Goal: Task Accomplishment & Management: Use online tool/utility

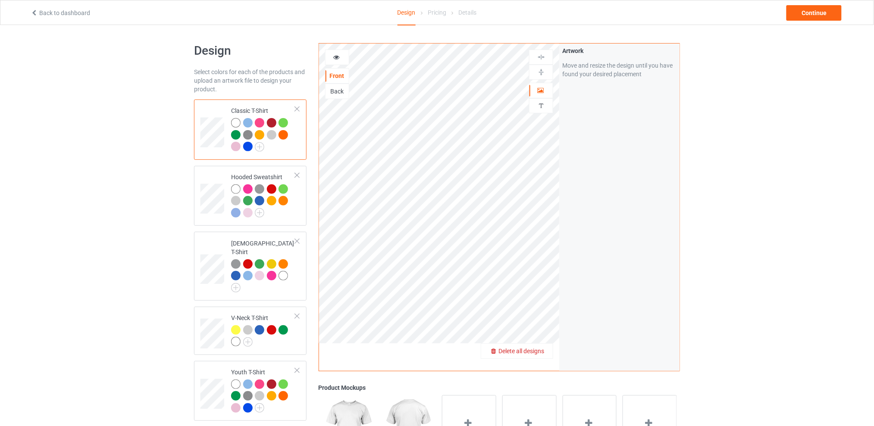
click at [544, 349] on span "Delete all designs" at bounding box center [521, 351] width 46 height 7
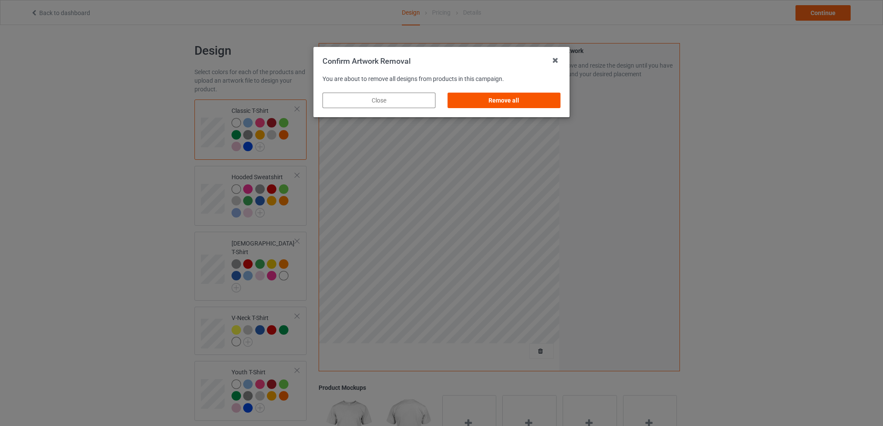
click at [533, 100] on div "Remove all" at bounding box center [504, 101] width 113 height 16
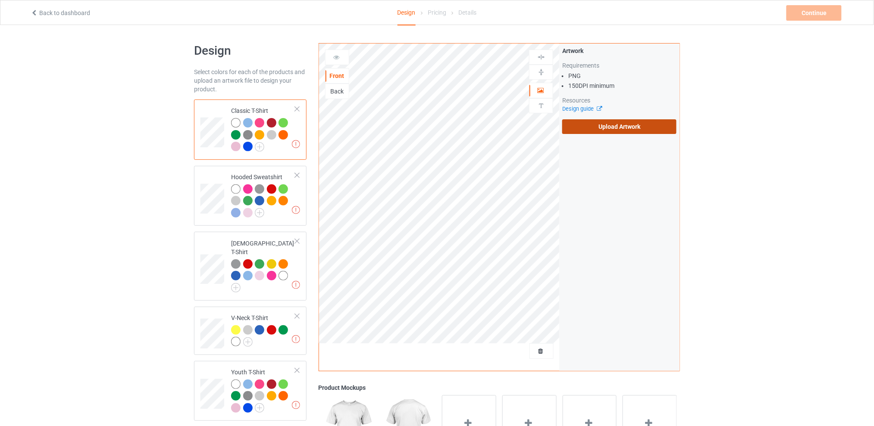
click at [593, 123] on label "Upload Artwork" at bounding box center [619, 126] width 114 height 15
click at [0, 0] on input "Upload Artwork" at bounding box center [0, 0] width 0 height 0
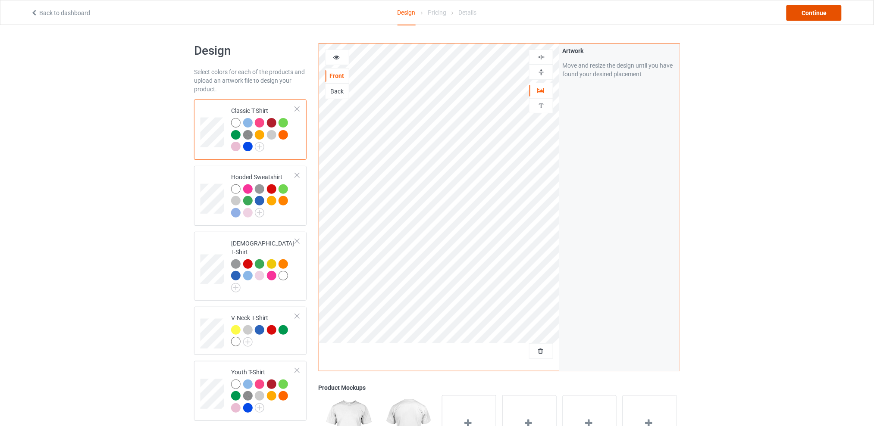
click at [805, 14] on div "Continue" at bounding box center [814, 13] width 55 height 16
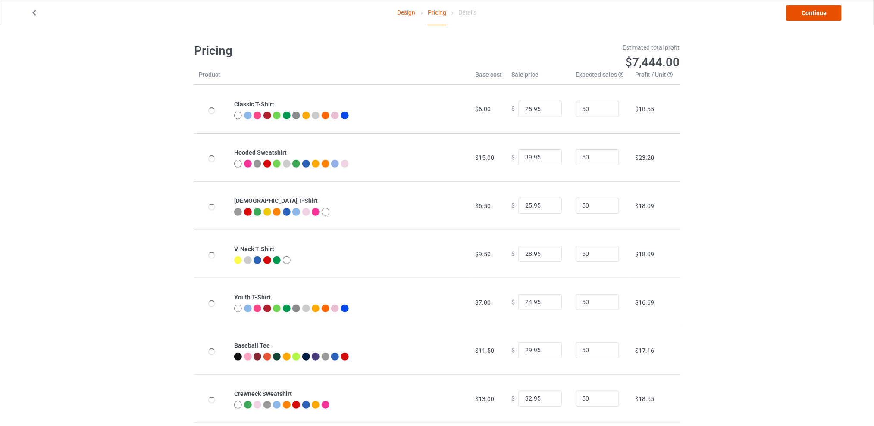
click at [801, 14] on link "Continue" at bounding box center [814, 13] width 55 height 16
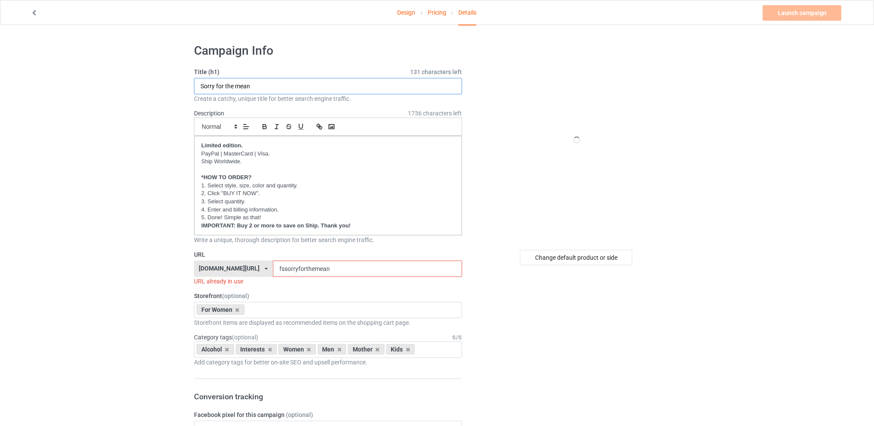
drag, startPoint x: 220, startPoint y: 87, endPoint x: 164, endPoint y: 87, distance: 55.6
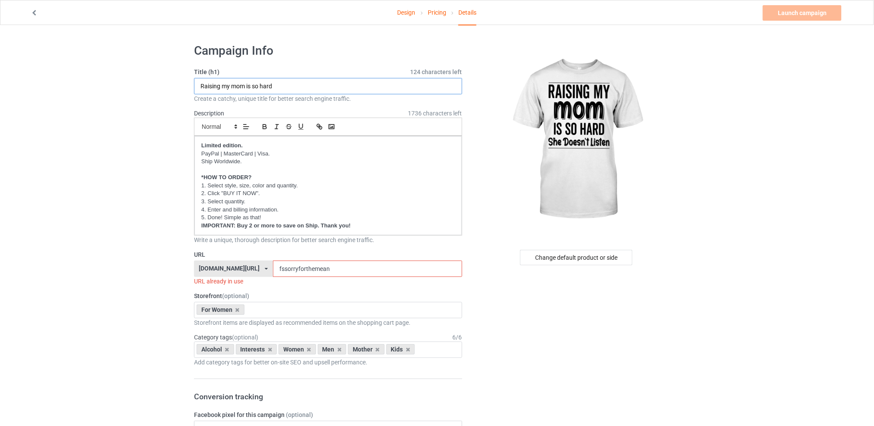
type input "Raising my mom is so hard"
drag, startPoint x: 345, startPoint y: 267, endPoint x: 229, endPoint y: 272, distance: 116.1
click at [229, 272] on div "[DOMAIN_NAME][URL] [DOMAIN_NAME][URL] [DOMAIN_NAME][URL] [DOMAIN_NAME][URL] 5d7…" at bounding box center [328, 269] width 268 height 16
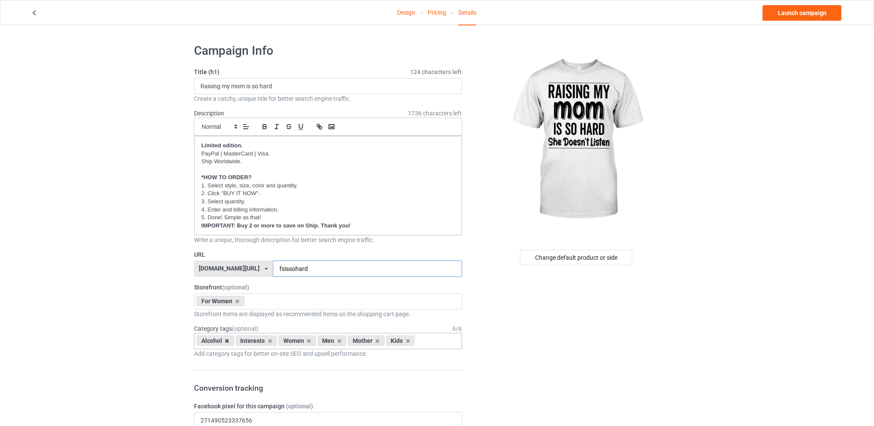
type input "fsissohard"
click at [225, 340] on icon at bounding box center [227, 342] width 4 height 6
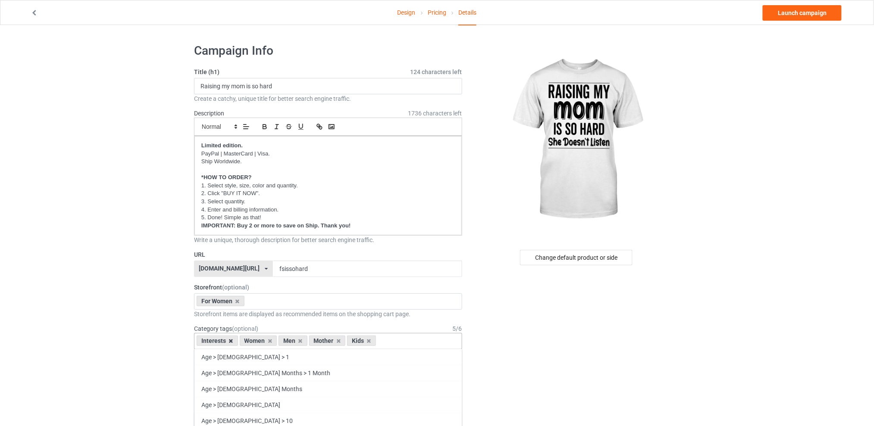
click at [230, 342] on icon at bounding box center [231, 342] width 4 height 6
click at [255, 340] on icon at bounding box center [257, 342] width 4 height 6
click at [263, 341] on icon at bounding box center [265, 342] width 4 height 6
click at [258, 342] on icon at bounding box center [257, 342] width 4 height 6
click at [582, 258] on div "Change default product or side" at bounding box center [576, 258] width 113 height 16
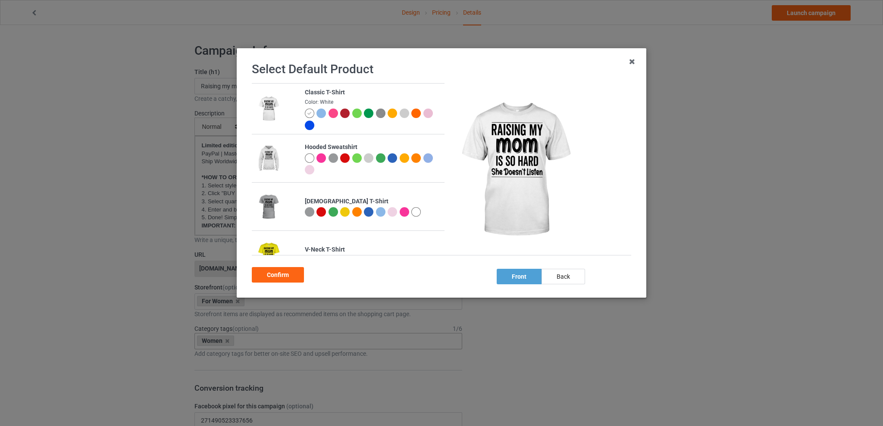
click at [356, 213] on div at bounding box center [356, 211] width 9 height 9
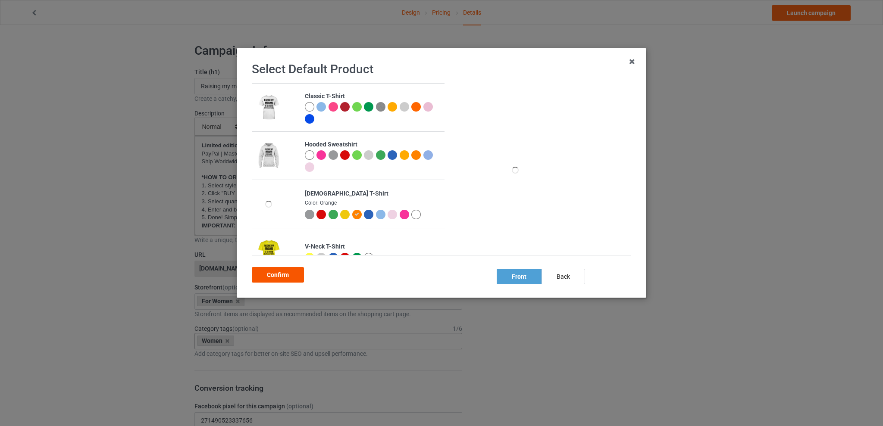
click at [276, 273] on div "Confirm" at bounding box center [278, 275] width 52 height 16
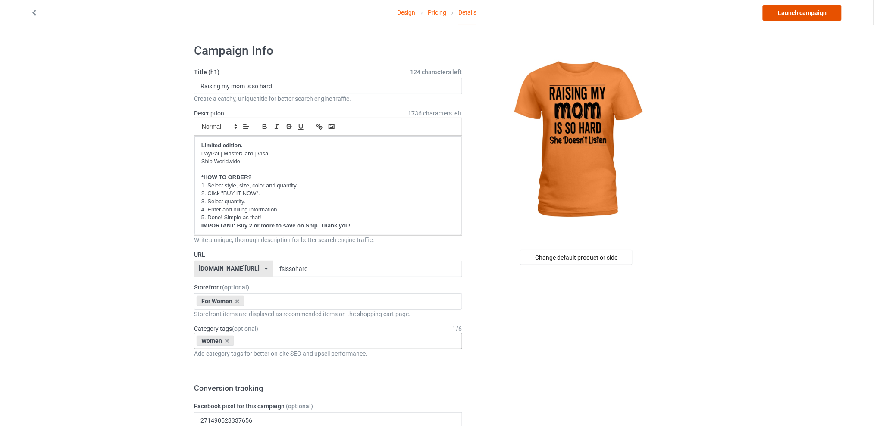
click at [798, 14] on link "Launch campaign" at bounding box center [802, 13] width 79 height 16
